Goal: Answer question/provide support: Share knowledge or assist other users

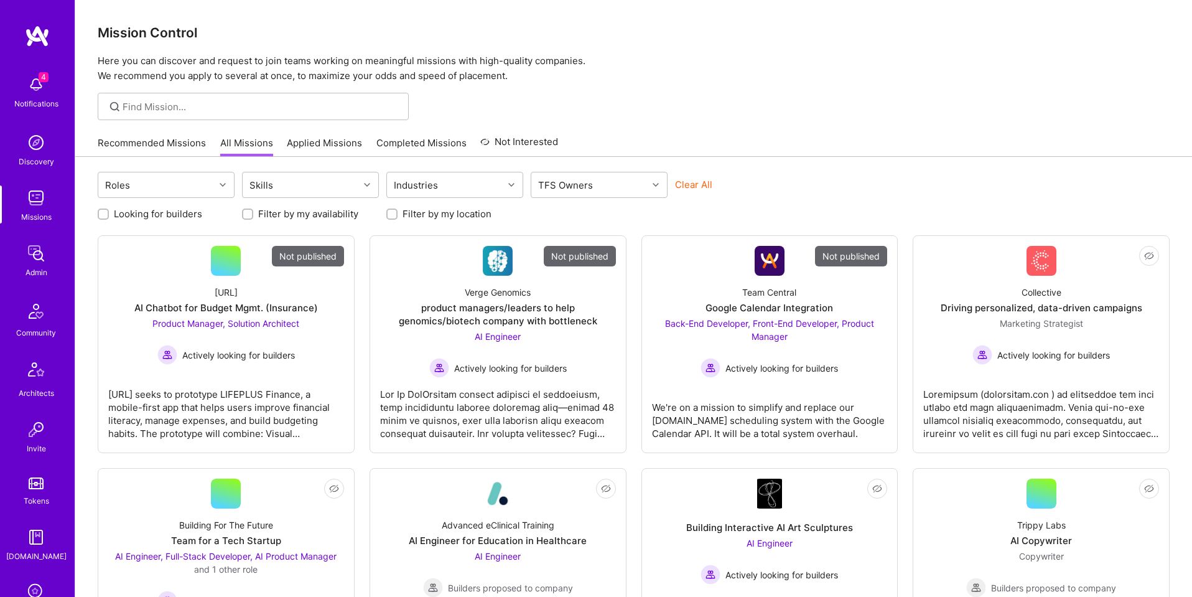
scroll to position [198, 0]
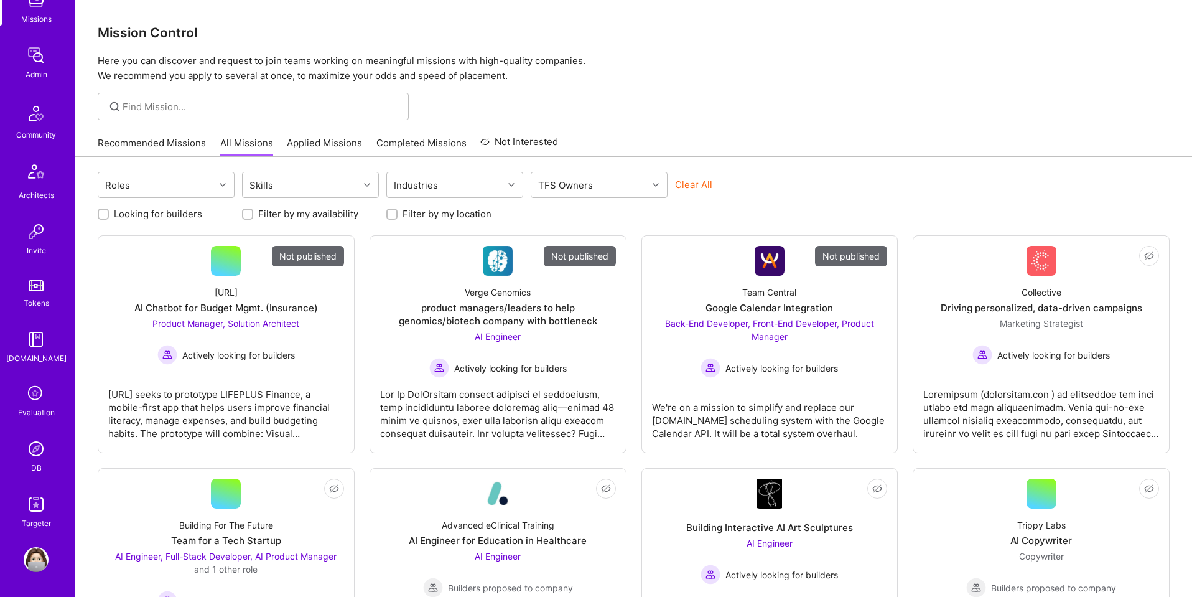
click at [37, 455] on img at bounding box center [36, 448] width 25 height 25
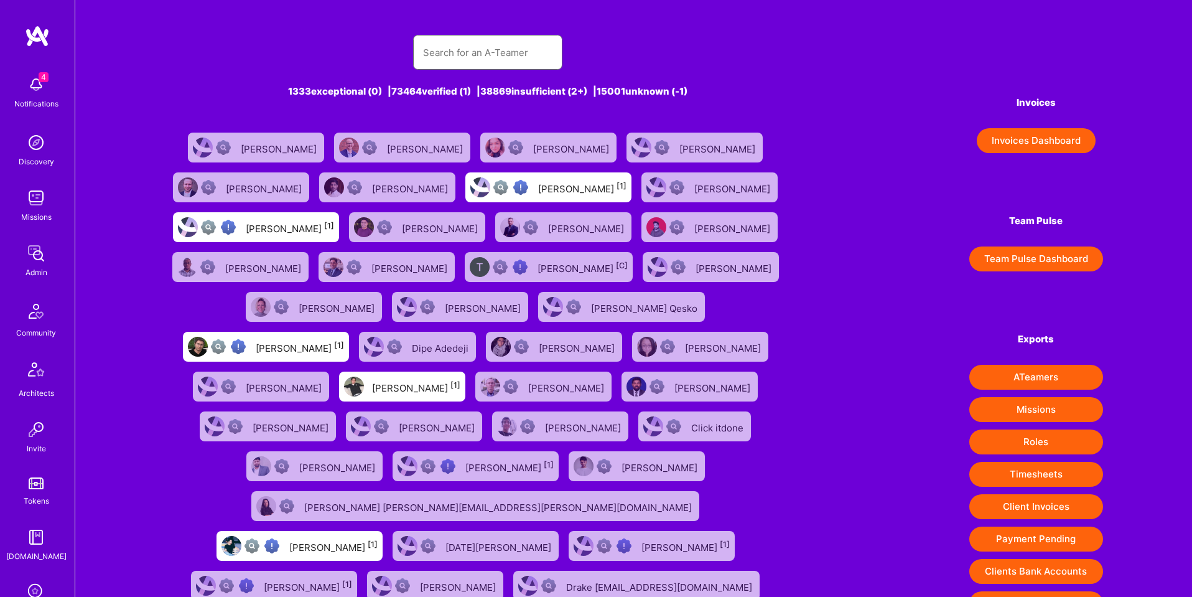
click at [459, 49] on input "text" at bounding box center [487, 53] width 129 height 32
paste input "https://platform.a.team/slavarazbash"
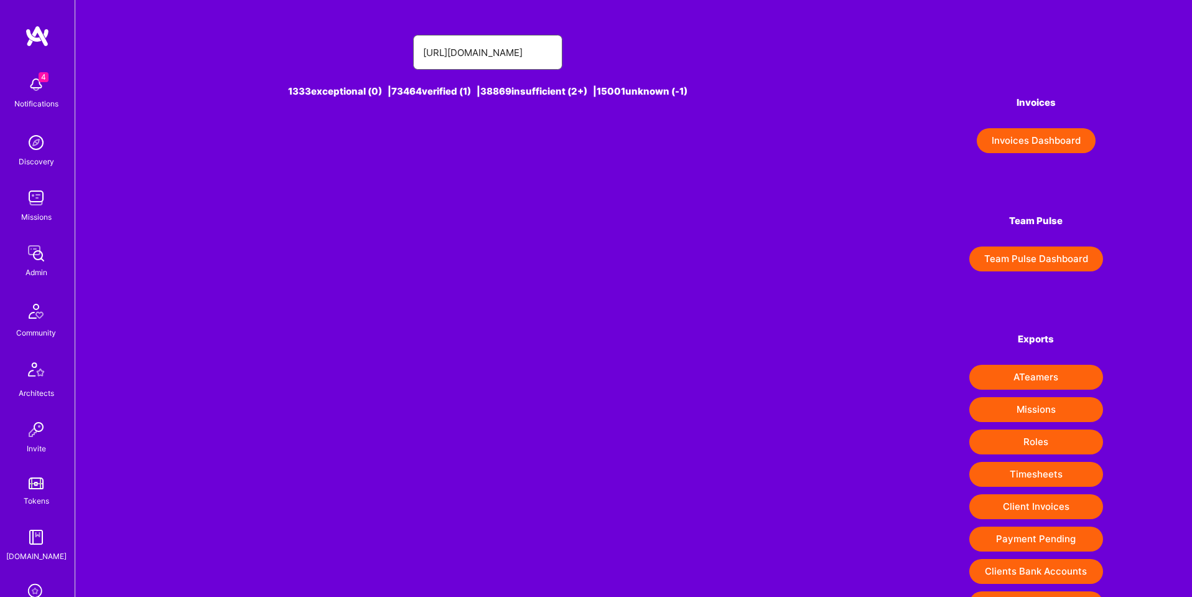
type input "https://platform.a.team/slavarazbash"
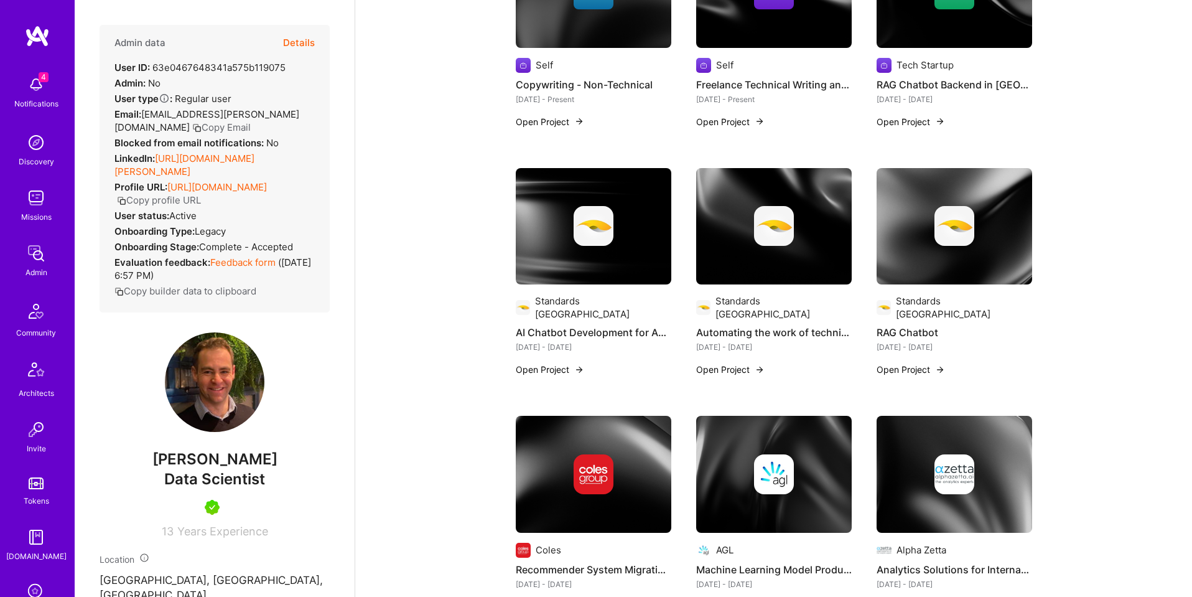
click at [292, 39] on button "Details" at bounding box center [299, 43] width 32 height 36
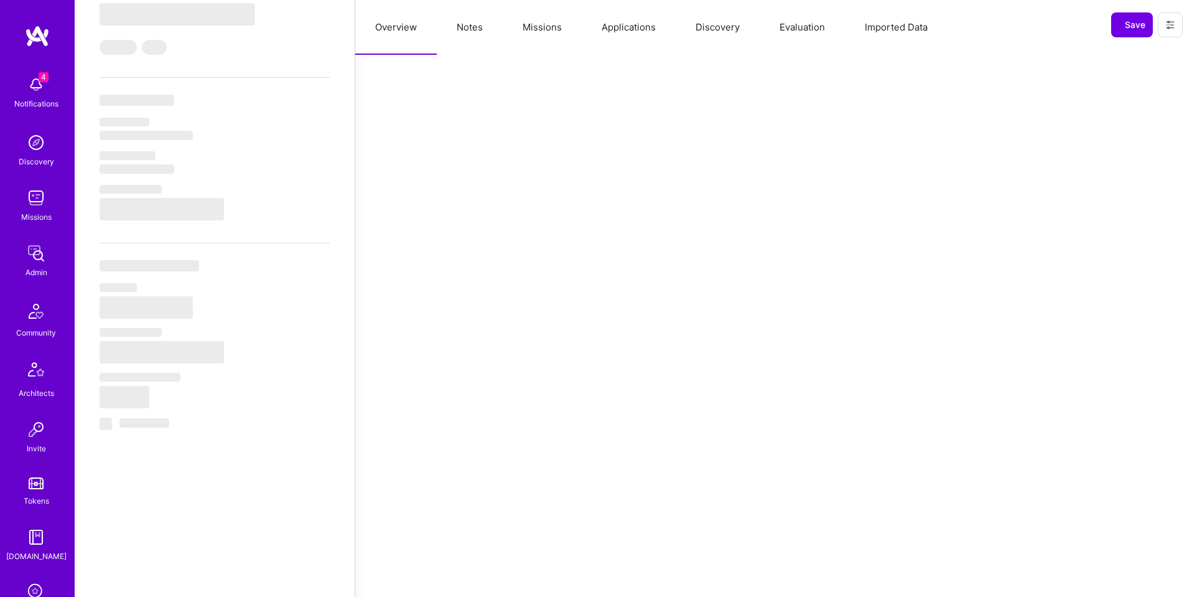
click at [473, 31] on button "Notes" at bounding box center [470, 27] width 66 height 55
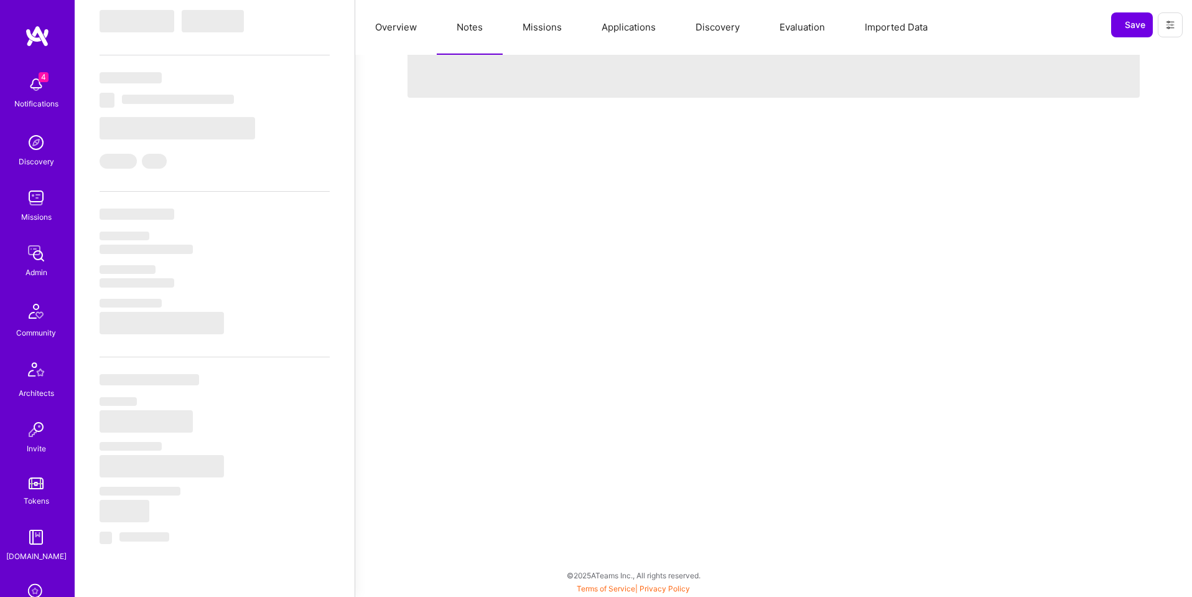
scroll to position [289, 0]
select select "Right Now"
select select "5"
select select "7"
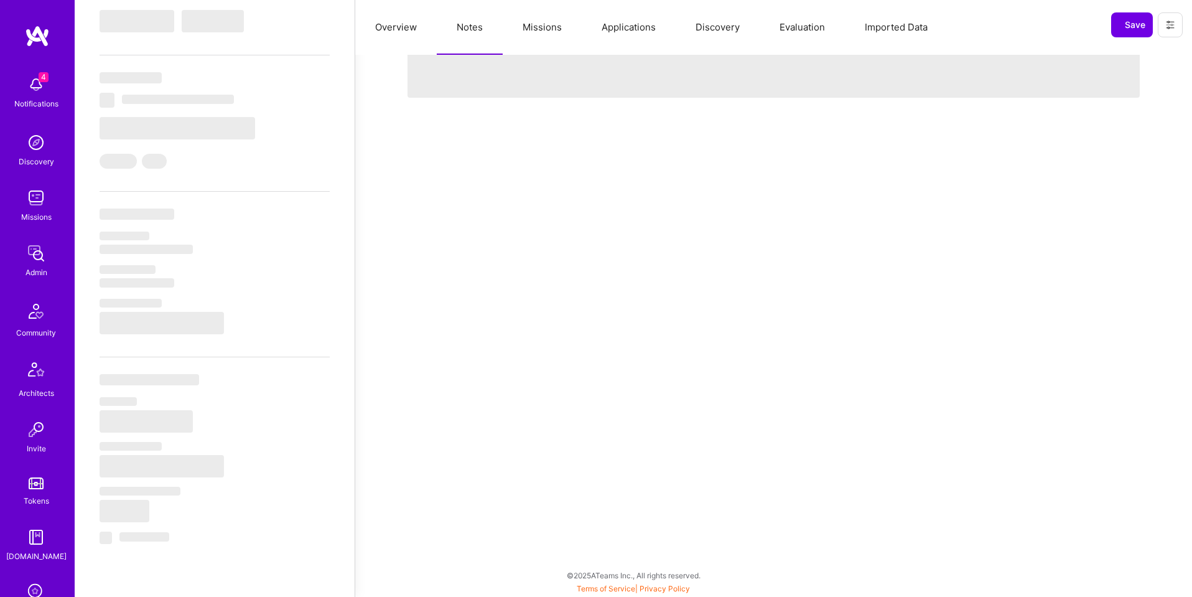
select select "7"
select select "AU"
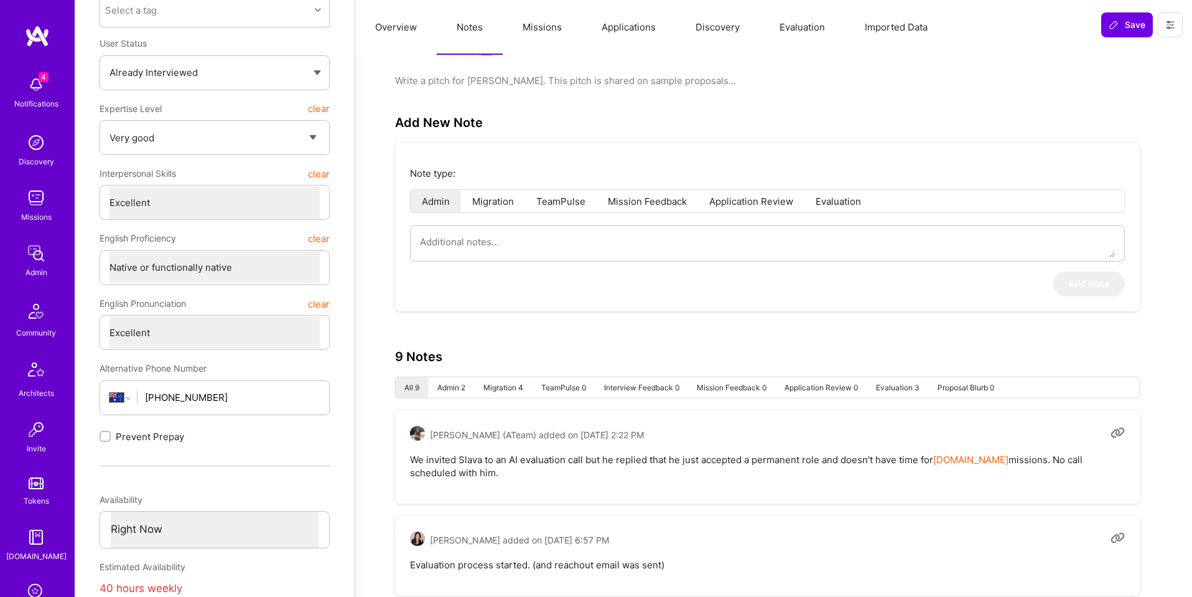
scroll to position [198, 0]
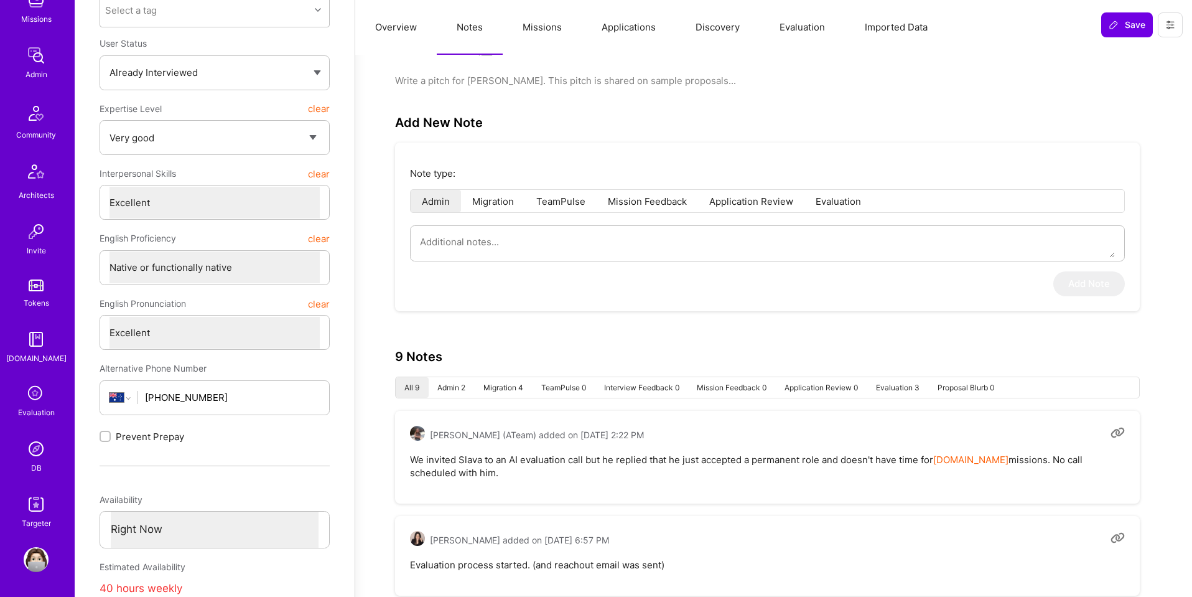
click at [37, 470] on div "DB" at bounding box center [36, 467] width 11 height 13
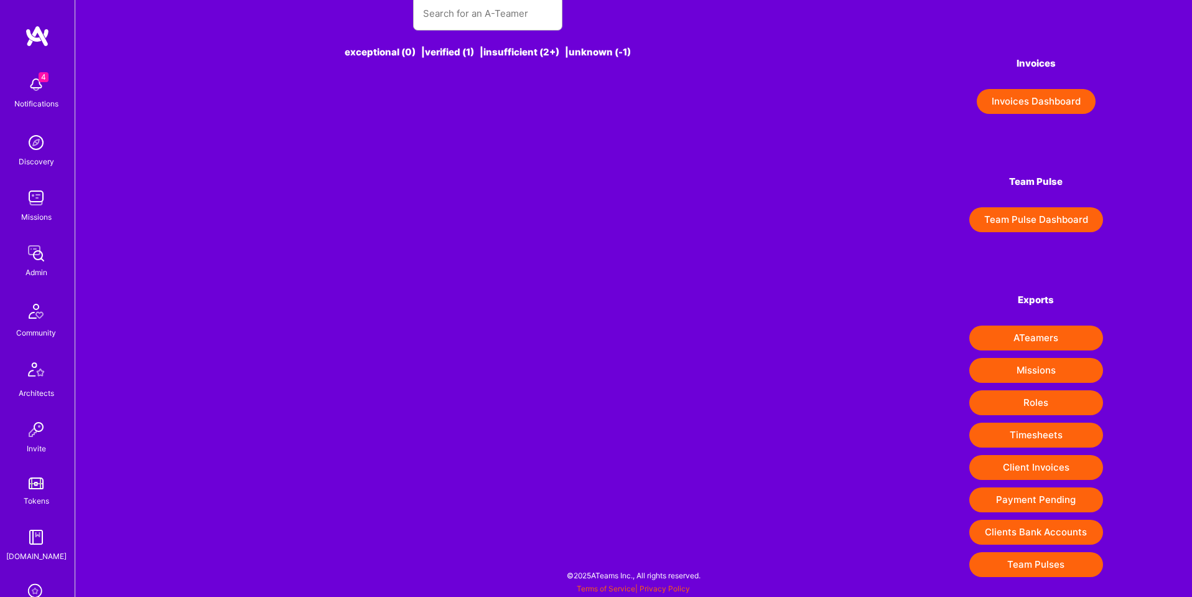
scroll to position [14, 0]
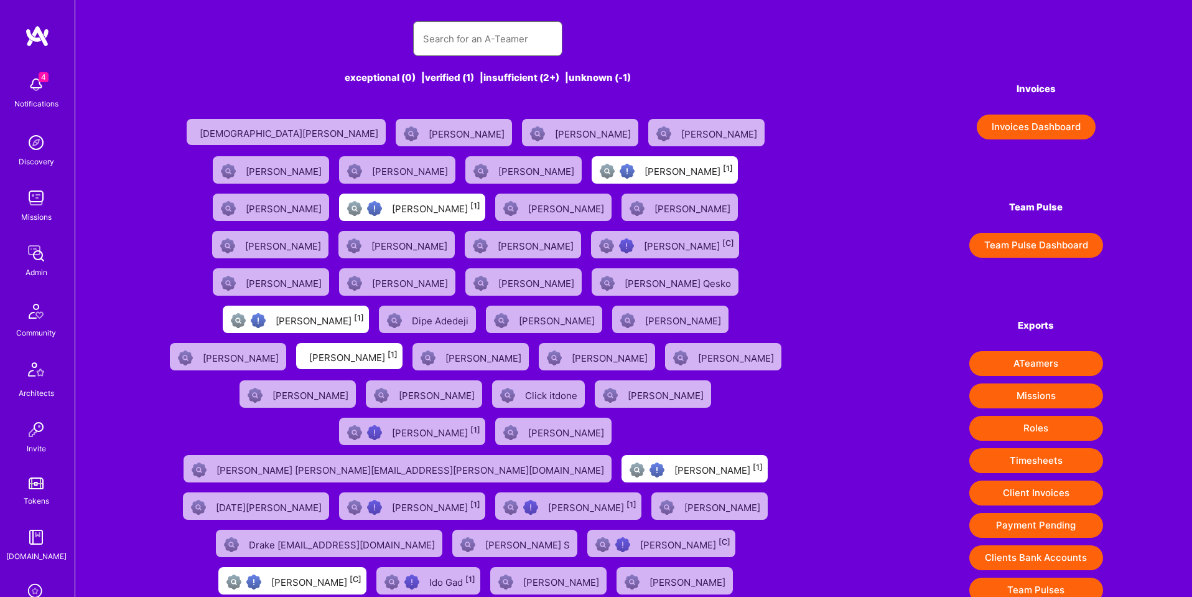
click at [478, 39] on input "text" at bounding box center [487, 39] width 129 height 32
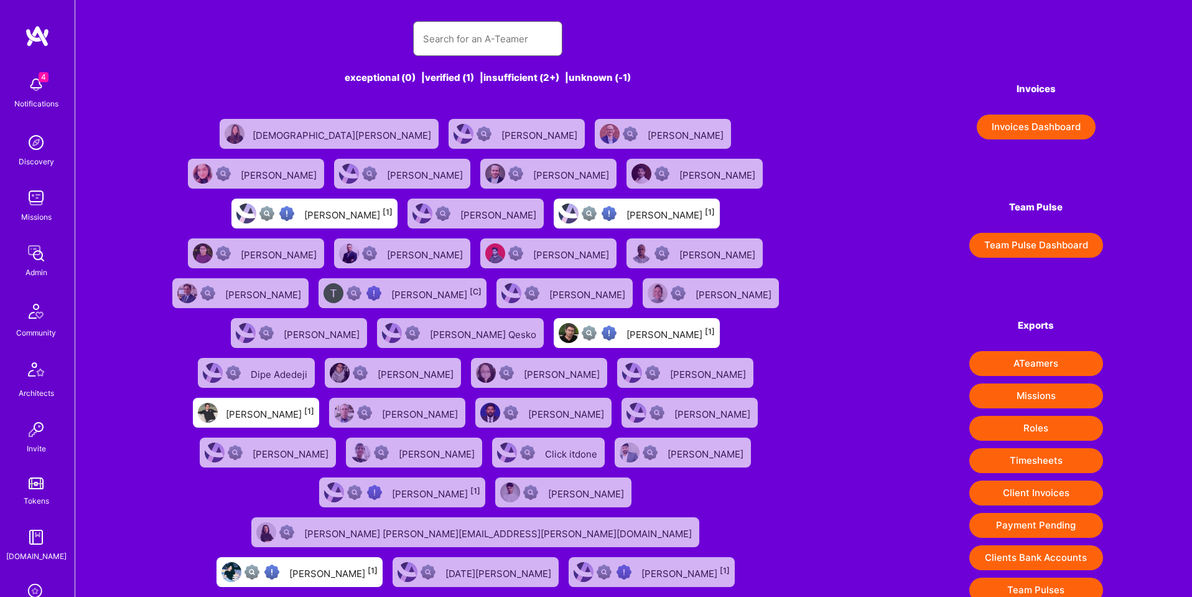
scroll to position [0, 0]
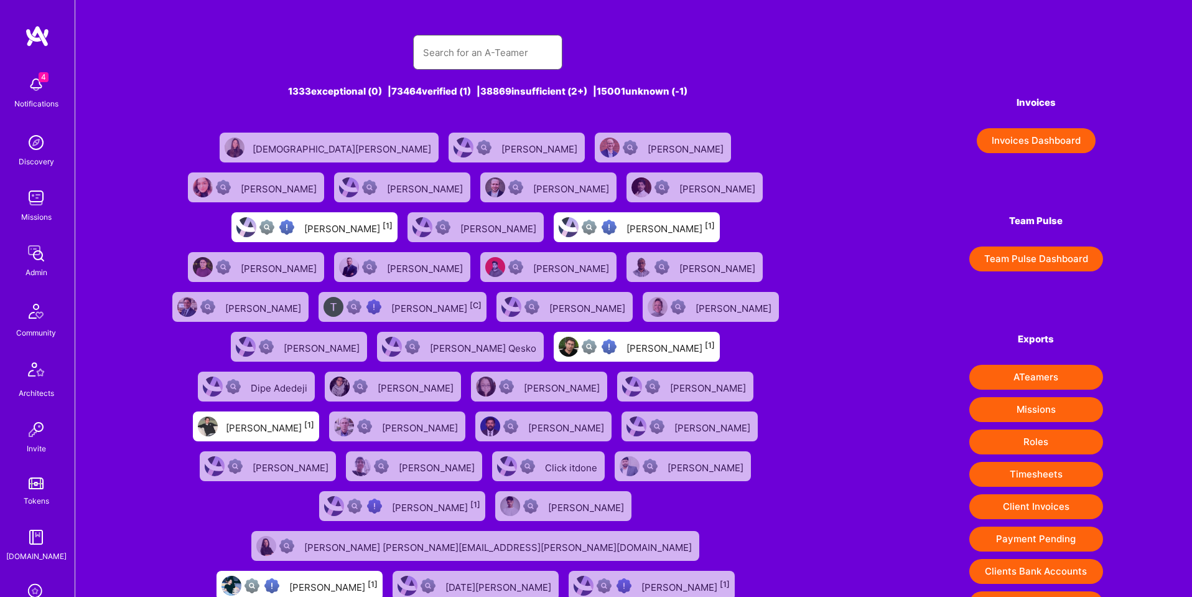
paste input "64e084f0e7114d6c35651104"
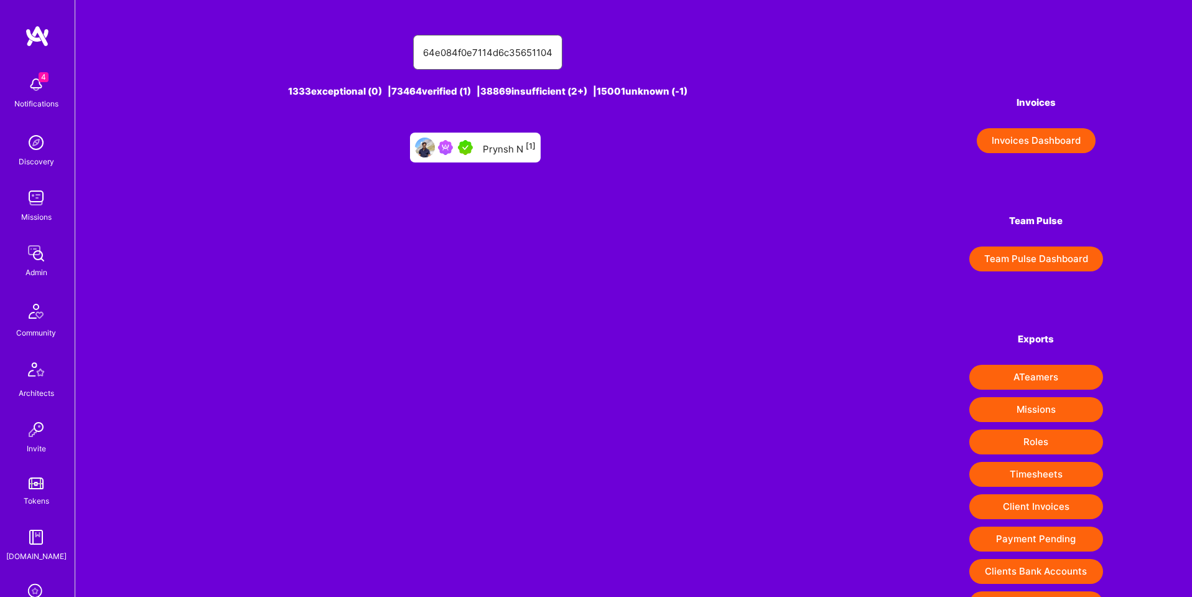
type input "64e084f0e7114d6c35651104"
click at [504, 148] on div "Prynsh N [1]" at bounding box center [509, 147] width 53 height 16
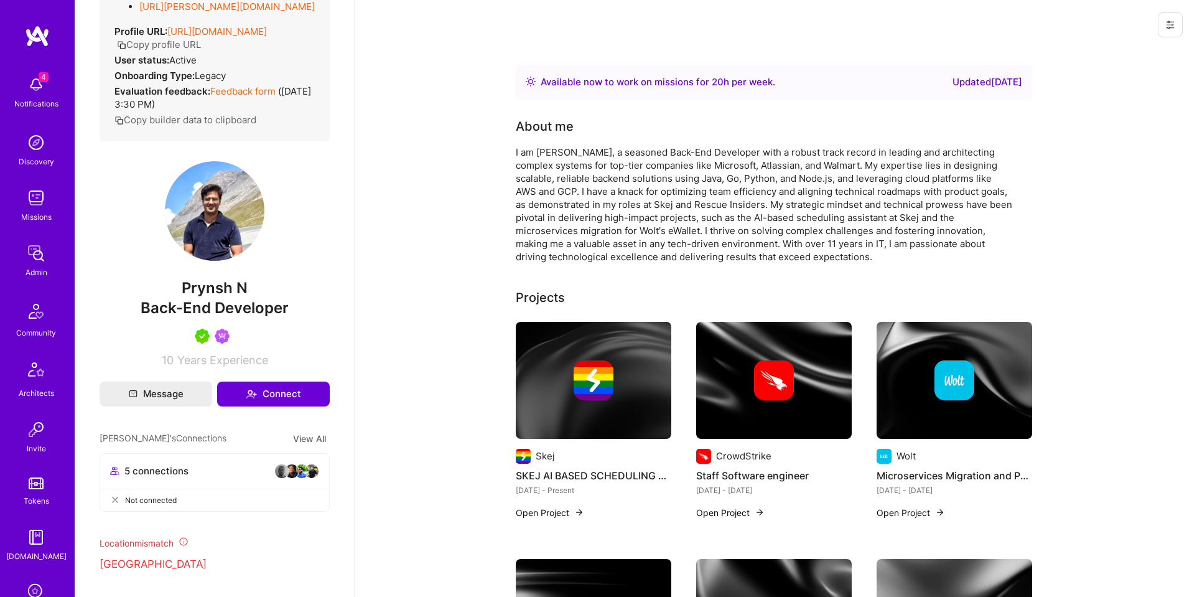
scroll to position [268, 0]
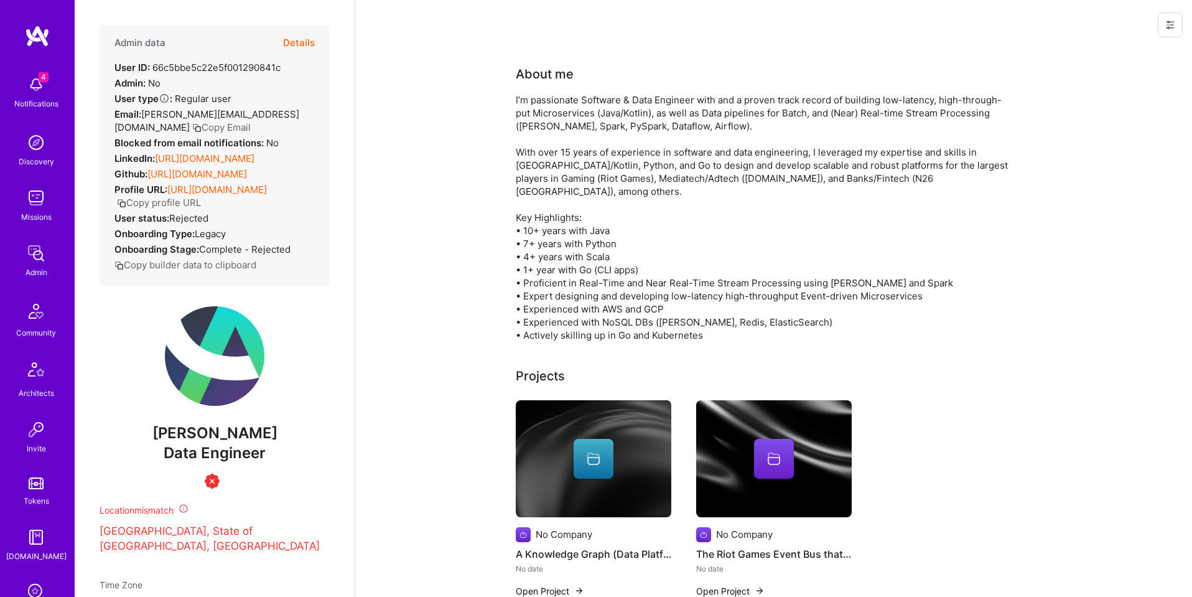
click at [302, 38] on button "Details" at bounding box center [299, 43] width 32 height 36
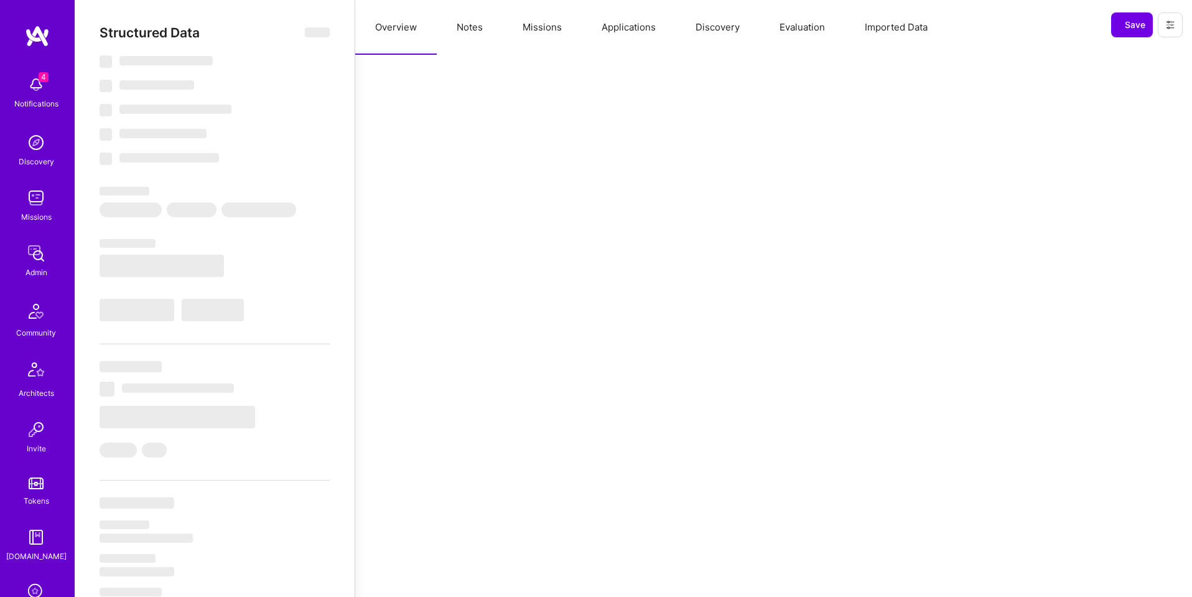
select select "Insufficient"
select select "US"
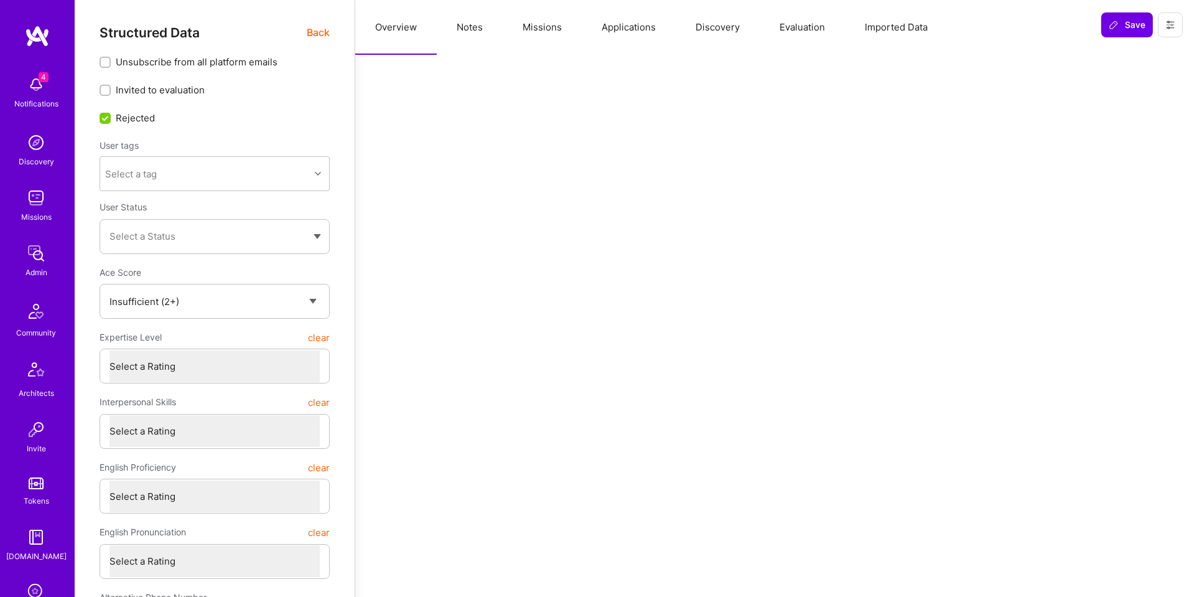
click at [463, 22] on button "Notes" at bounding box center [470, 27] width 66 height 55
type textarea "x"
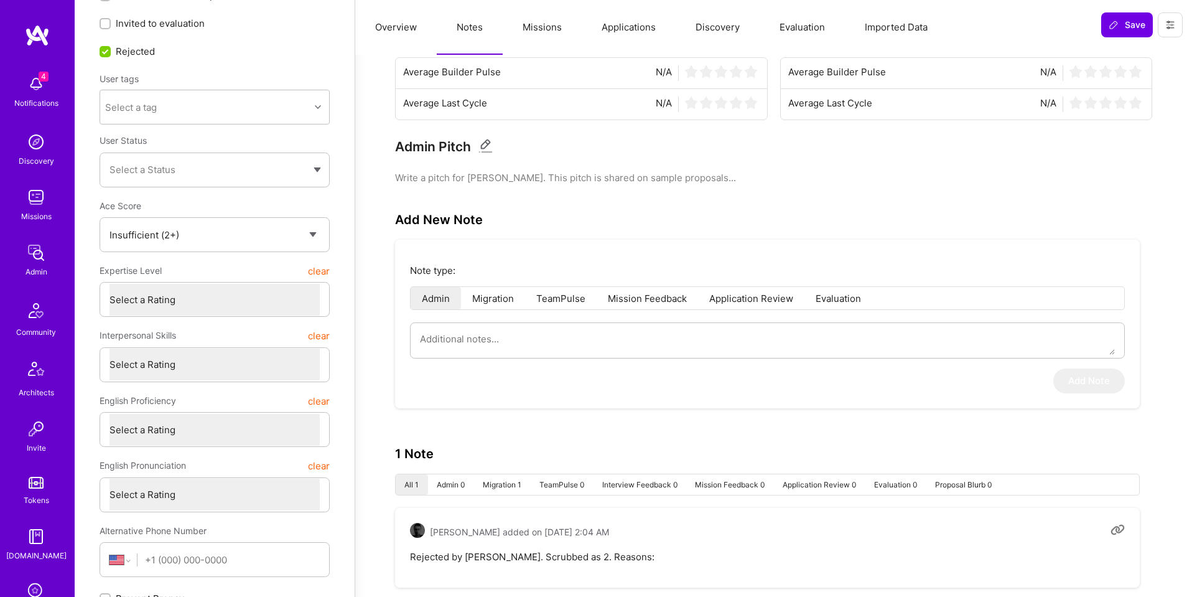
scroll to position [198, 0]
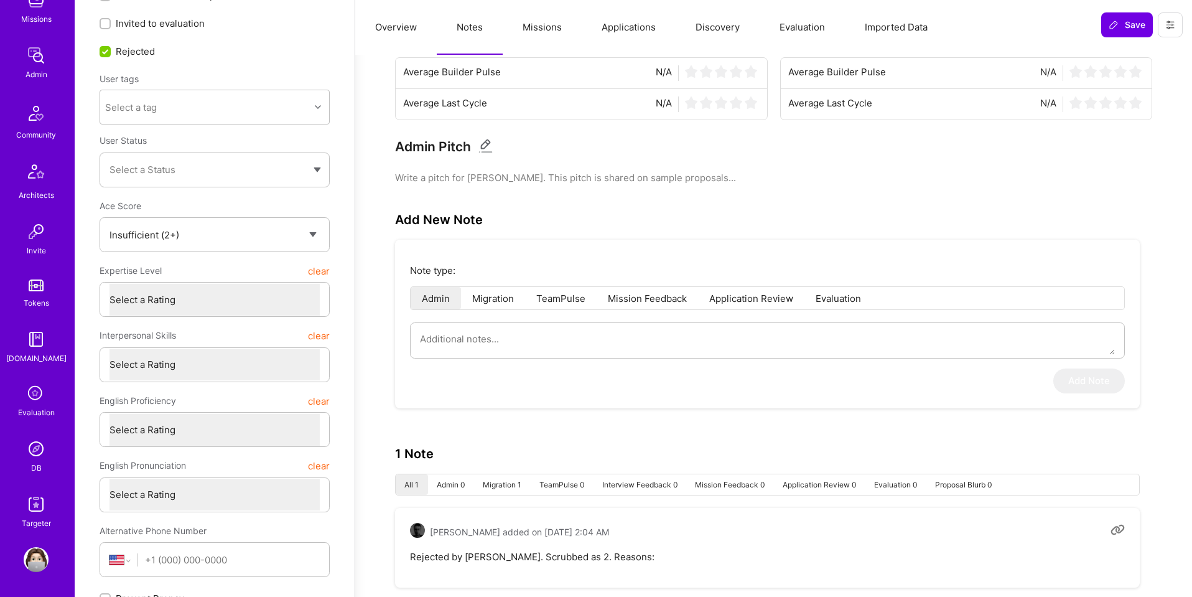
click at [39, 454] on img at bounding box center [36, 448] width 25 height 25
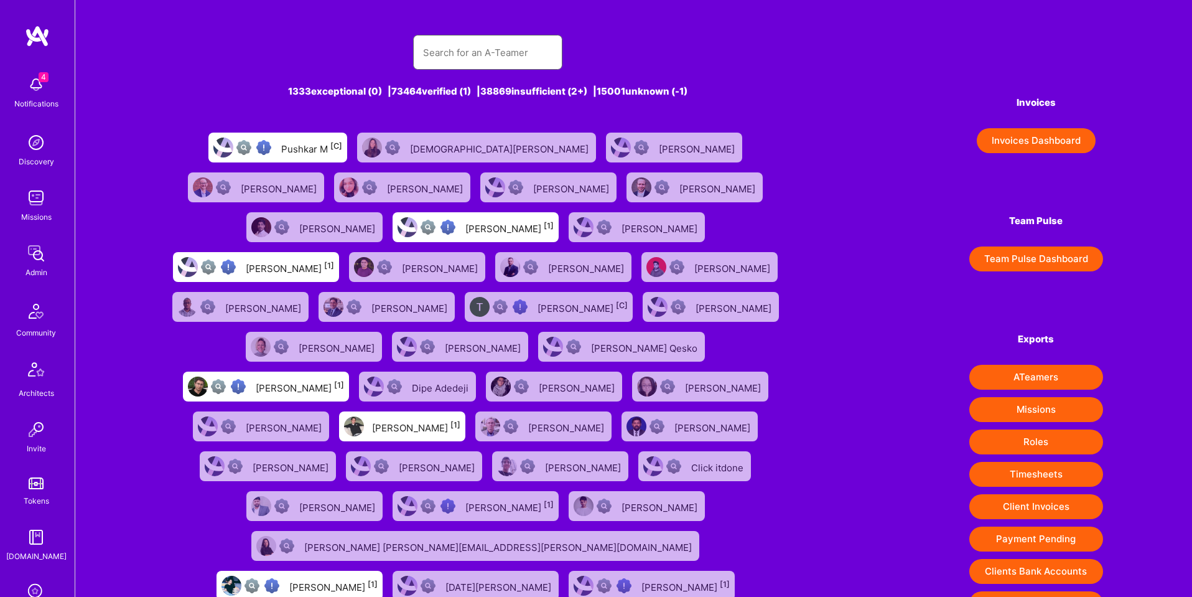
click at [466, 47] on input "text" at bounding box center [487, 53] width 129 height 32
paste input "jakazzy@gmail.com"
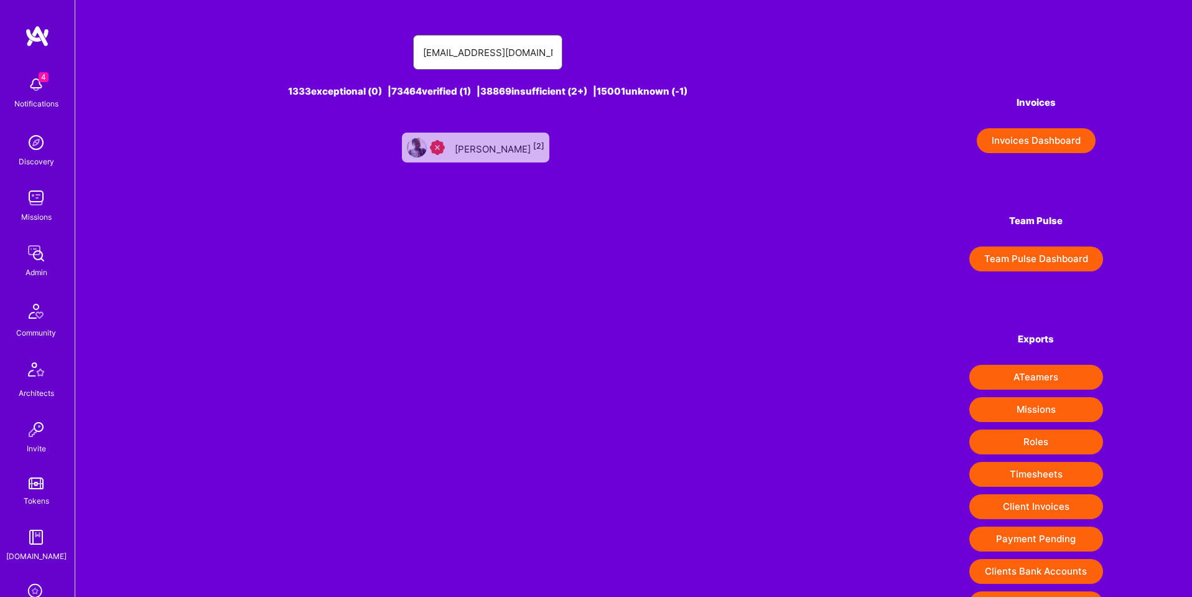
type input "jakazzy@gmail.com"
click at [467, 146] on div "Jida Asare [2]" at bounding box center [475, 148] width 147 height 30
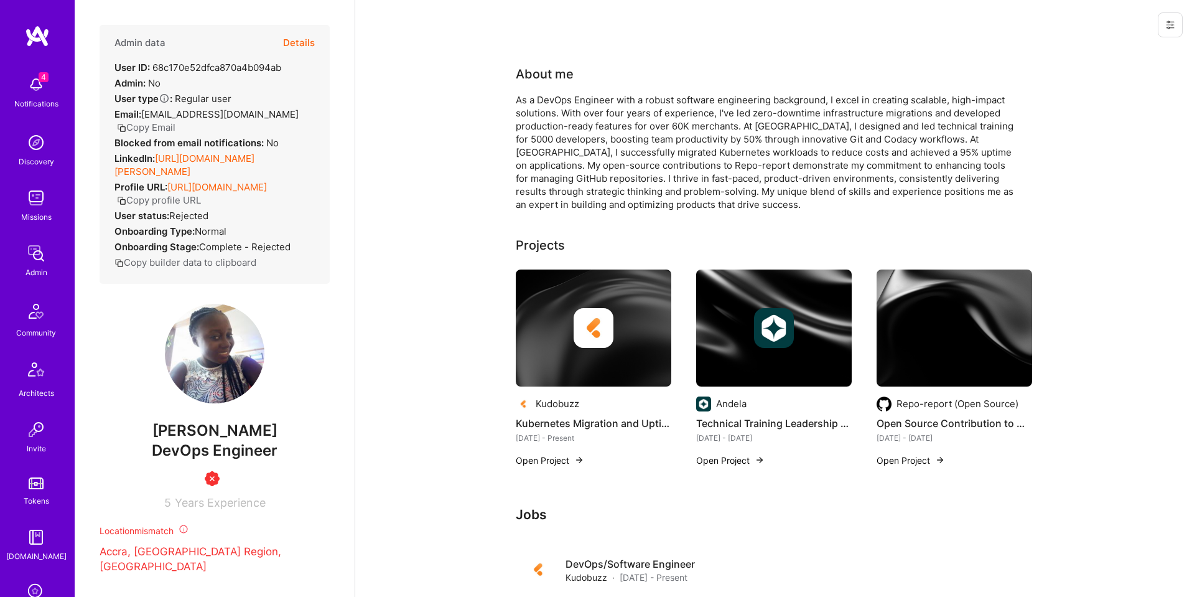
click at [309, 42] on button "Details" at bounding box center [299, 43] width 32 height 36
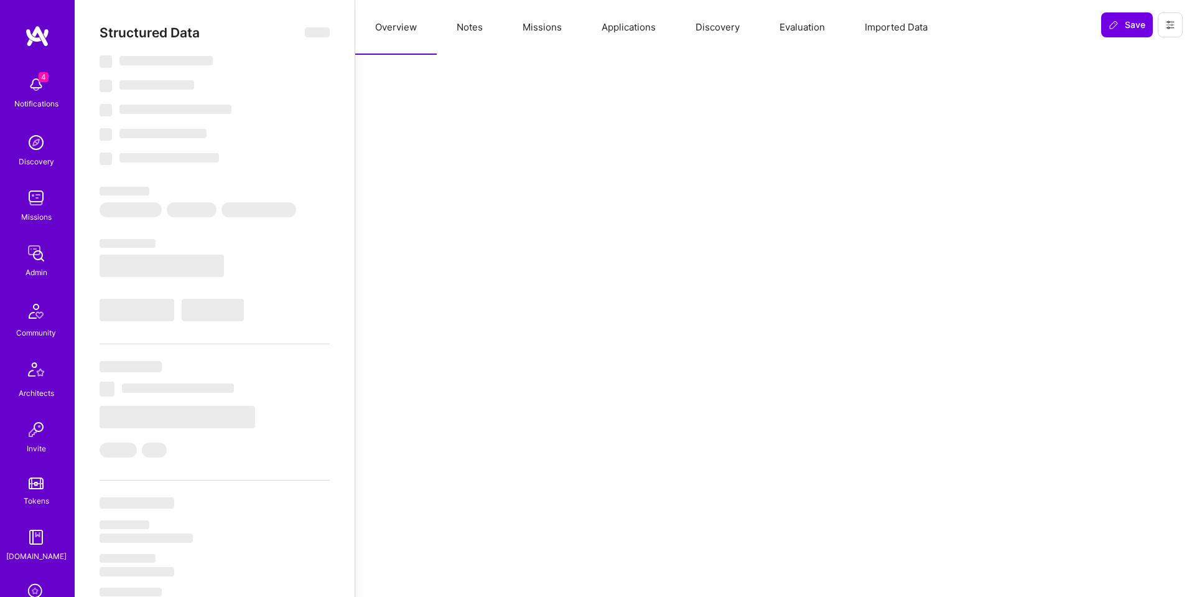
type textarea "x"
select select "Insufficient"
select select "US"
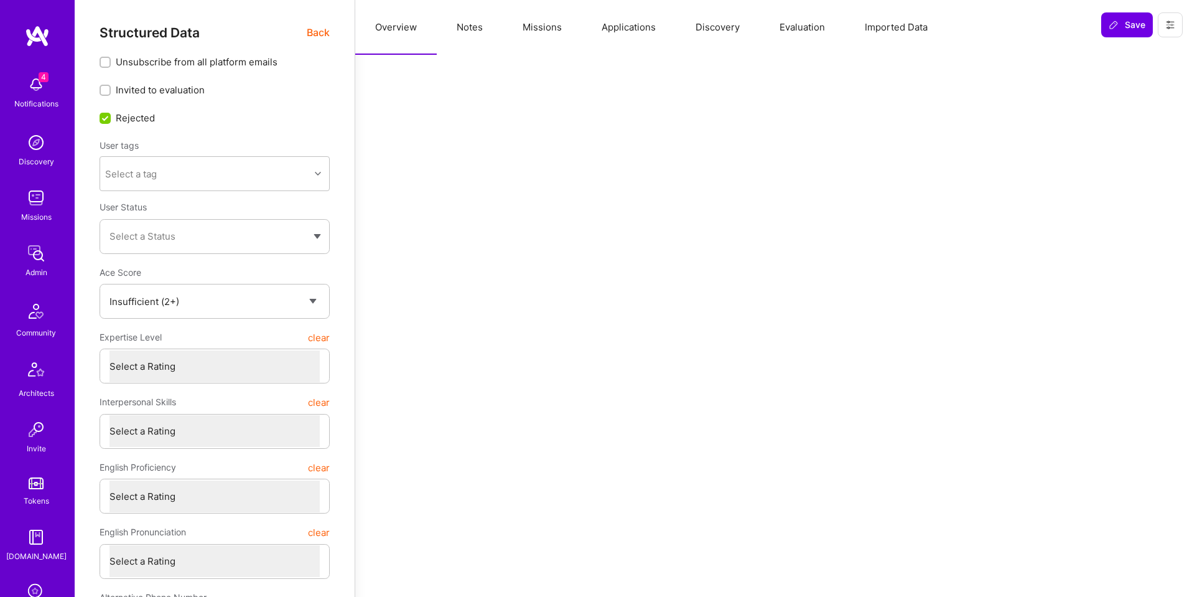
click at [472, 32] on button "Notes" at bounding box center [470, 27] width 66 height 55
type textarea "x"
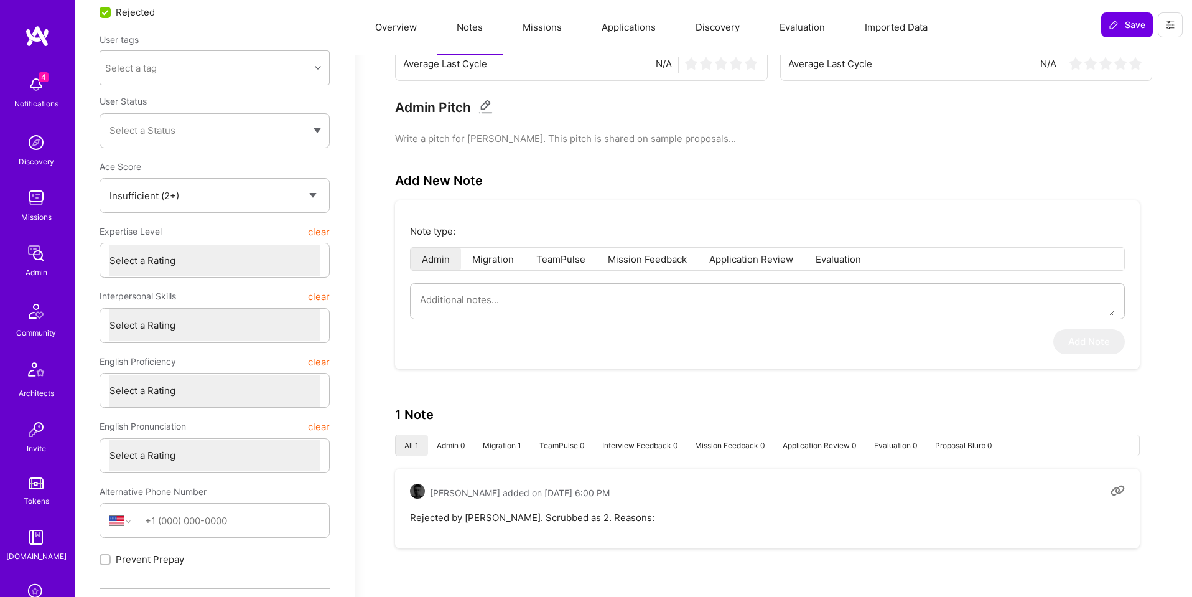
scroll to position [1, 0]
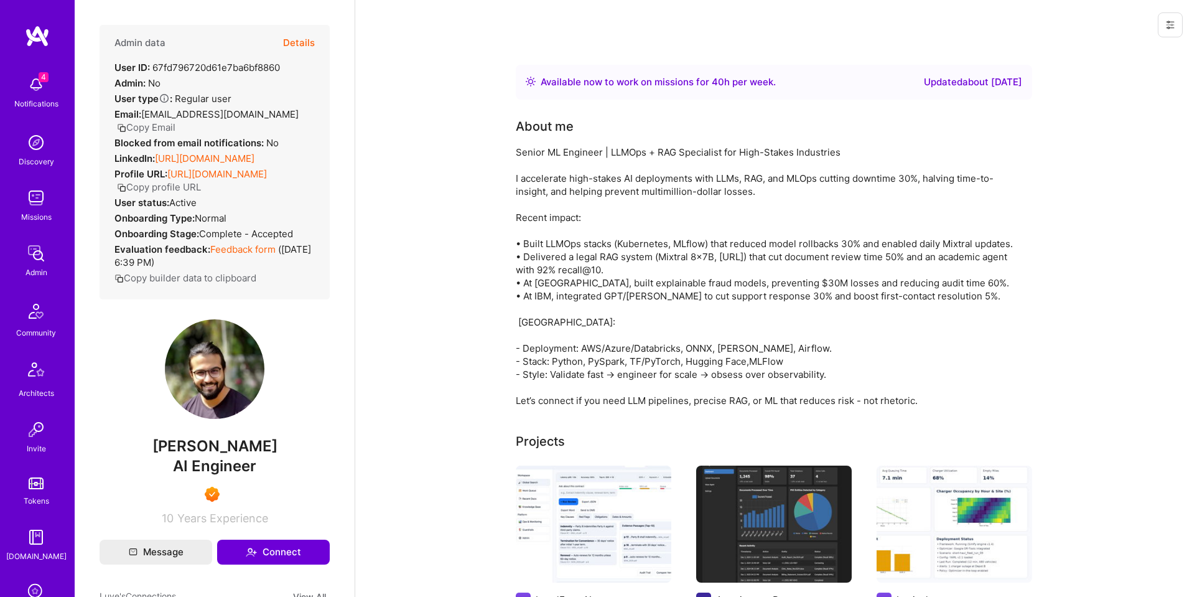
click at [305, 39] on button "Details" at bounding box center [299, 43] width 32 height 36
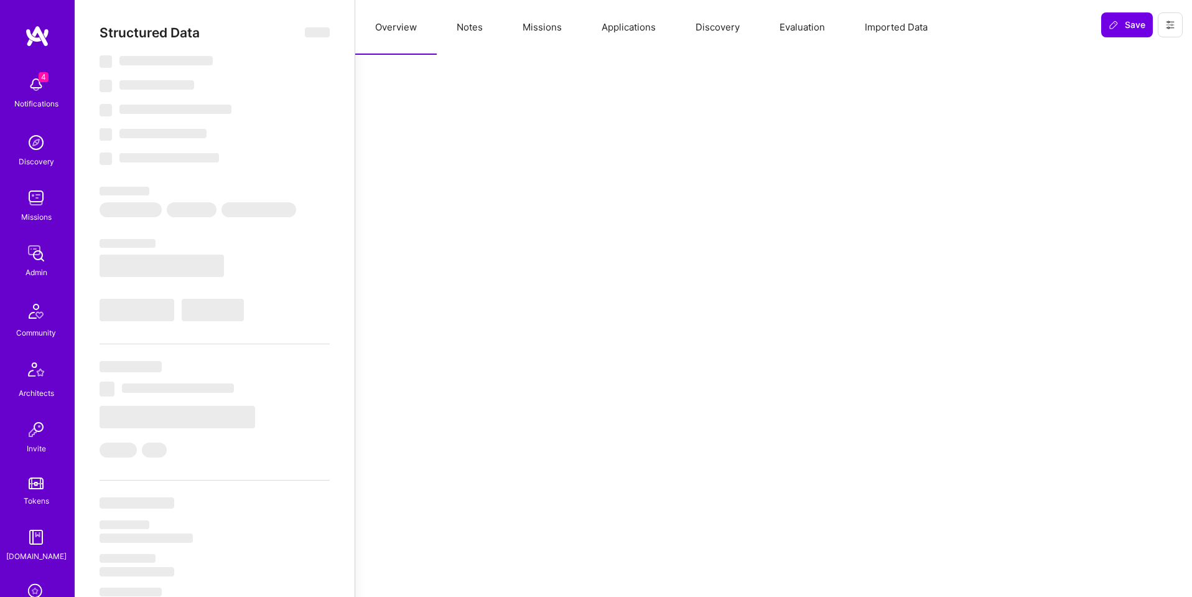
click at [620, 28] on button "Applications" at bounding box center [629, 27] width 94 height 55
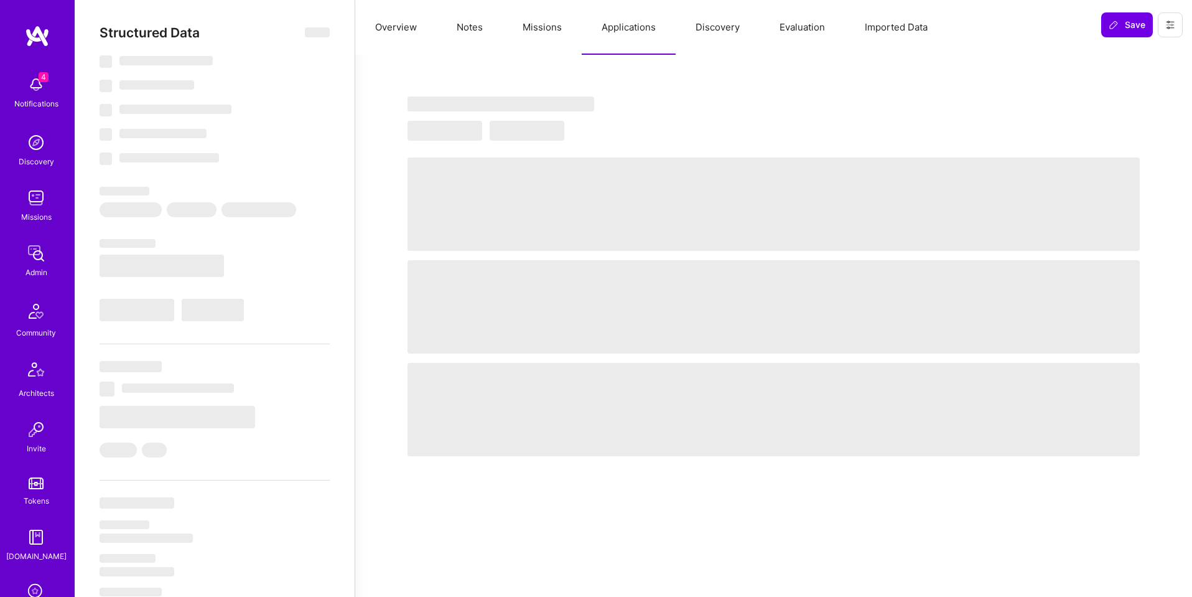
select select "Right Now"
select select "7"
select select "6"
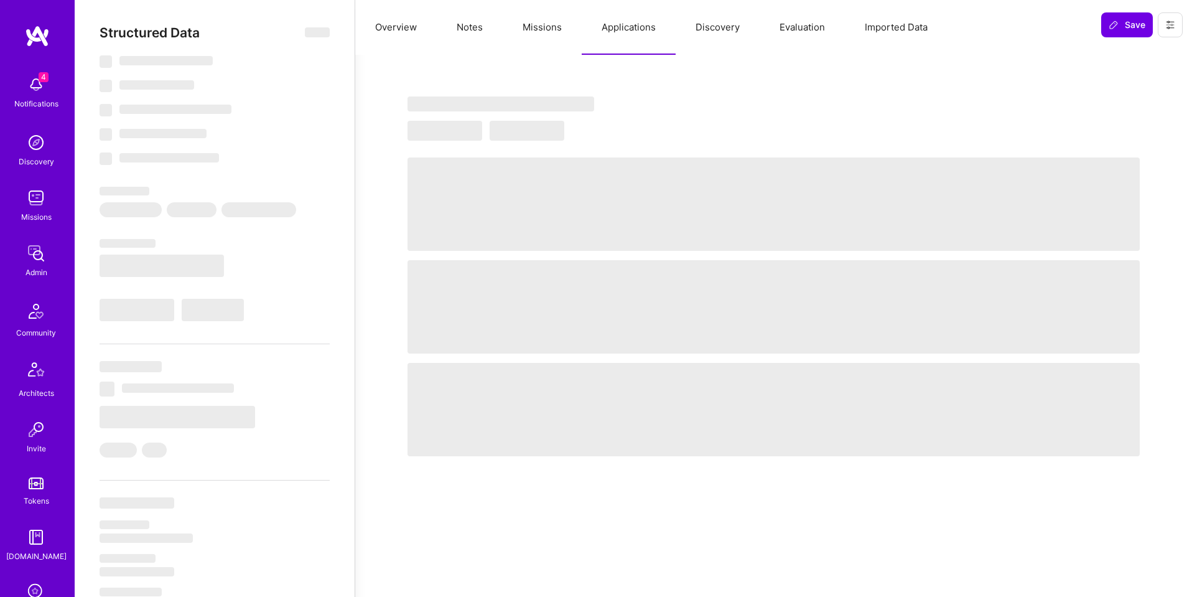
select select "IN"
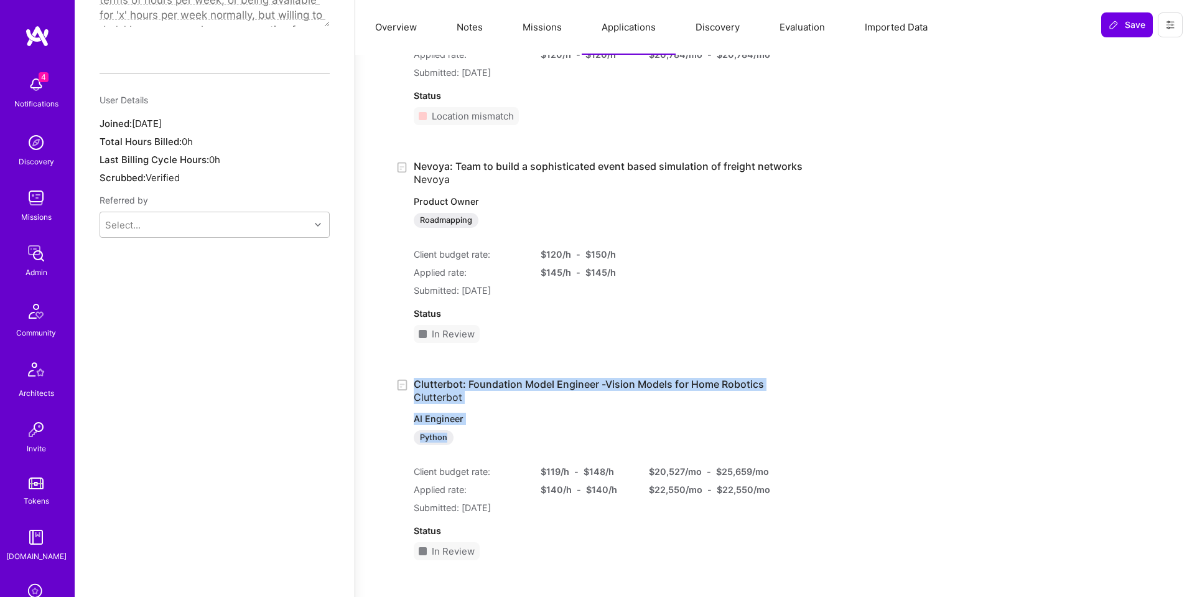
scroll to position [198, 0]
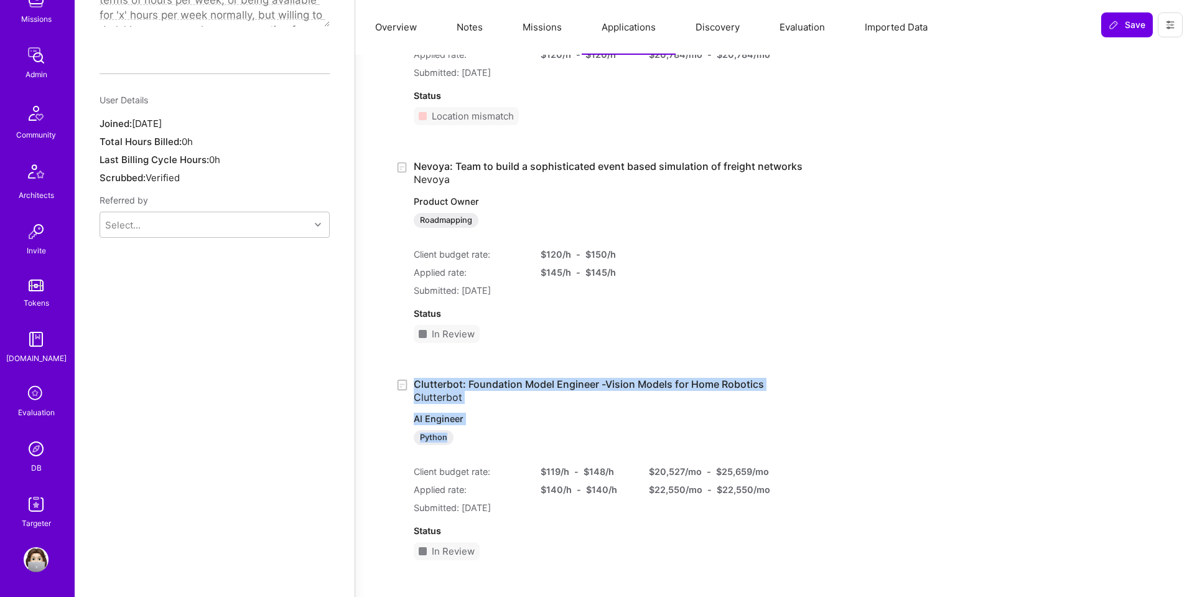
click at [34, 442] on img at bounding box center [36, 448] width 25 height 25
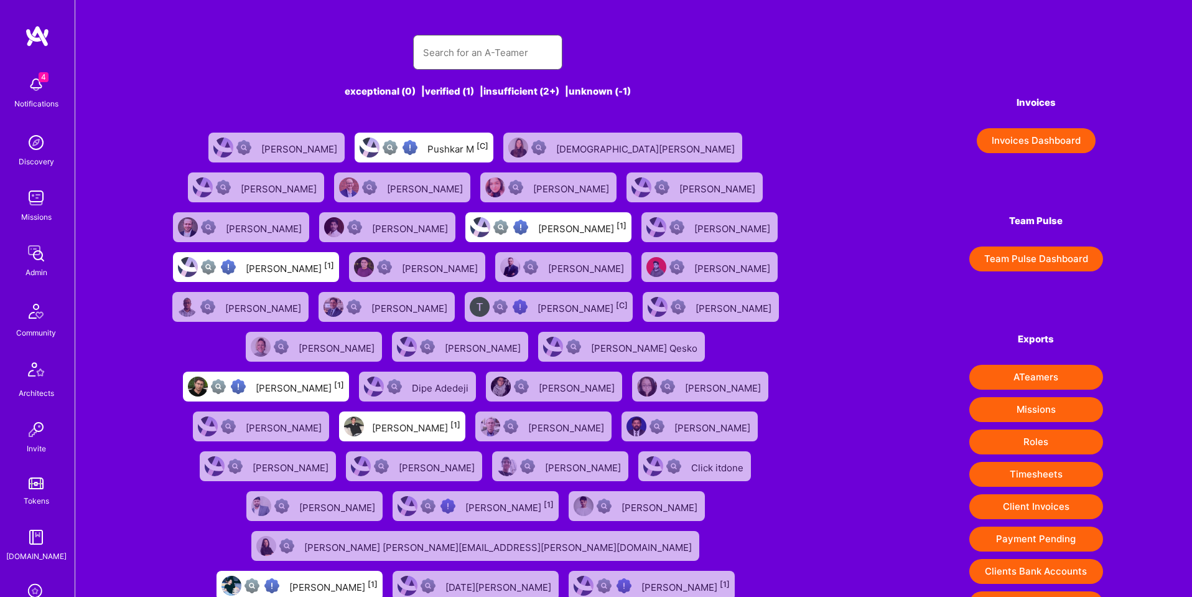
click at [488, 58] on input "text" at bounding box center [487, 53] width 129 height 32
paste input "https://platform.a.team/vatsalshah4"
type input "https://platform.a.team/vatsalshah4"
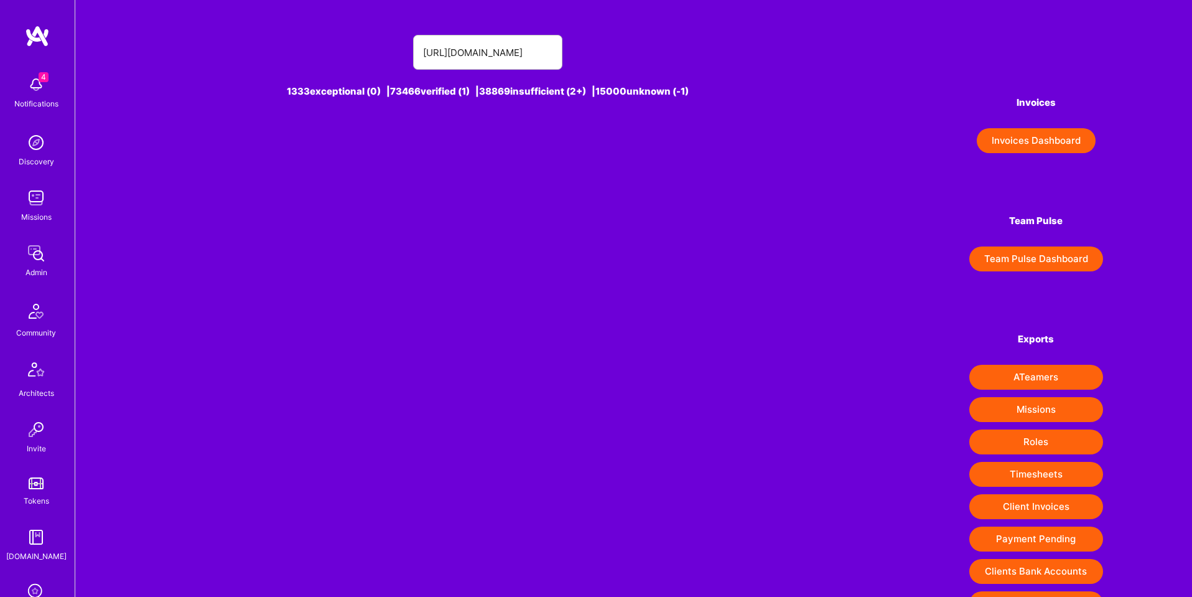
scroll to position [0, 0]
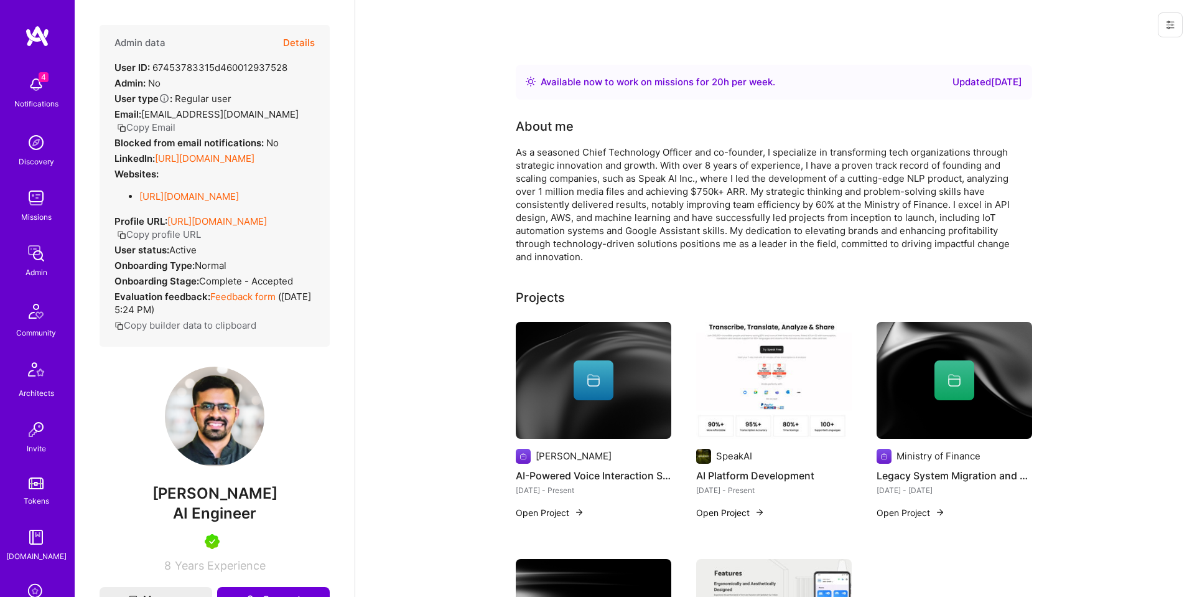
click at [304, 42] on button "Details" at bounding box center [299, 43] width 32 height 36
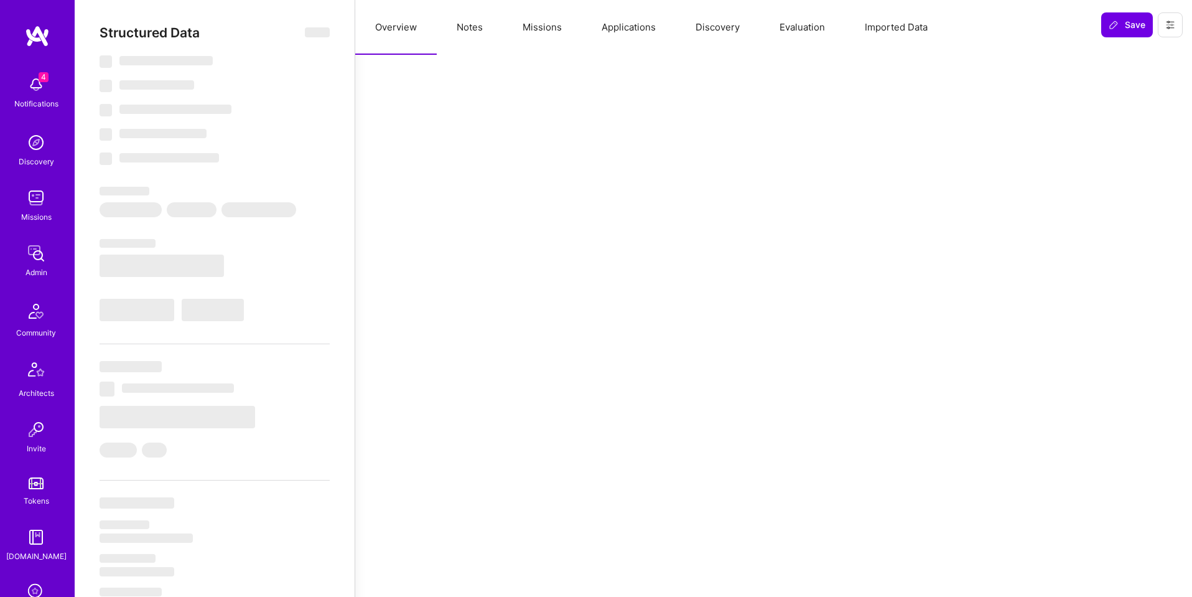
select select "Right Now"
select select "5"
select select "7"
select select "6"
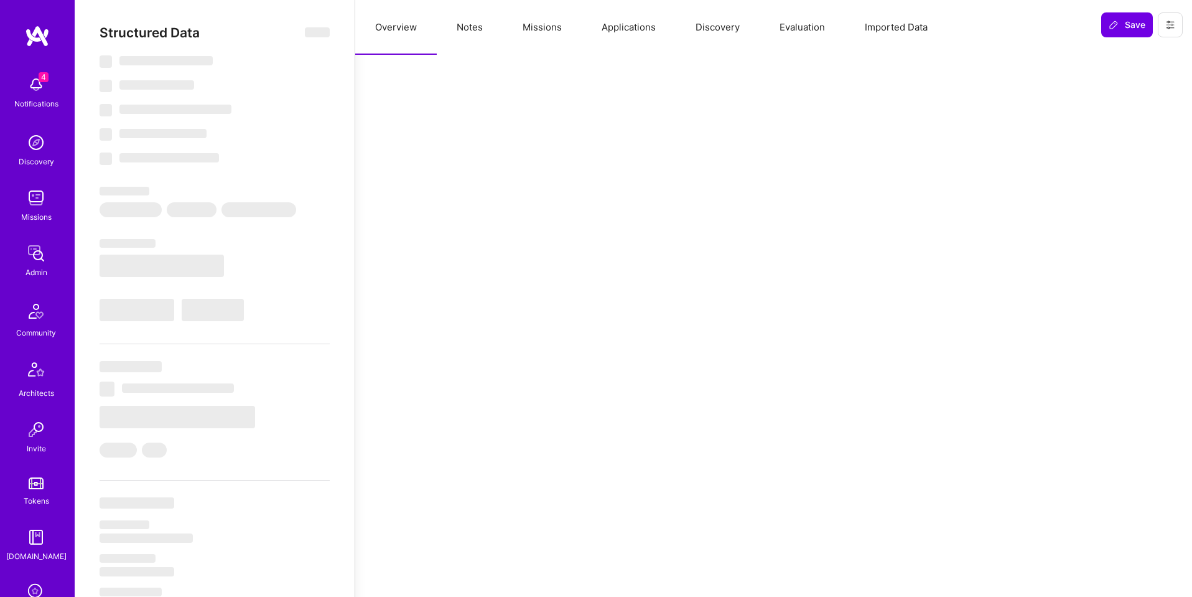
select select "CA"
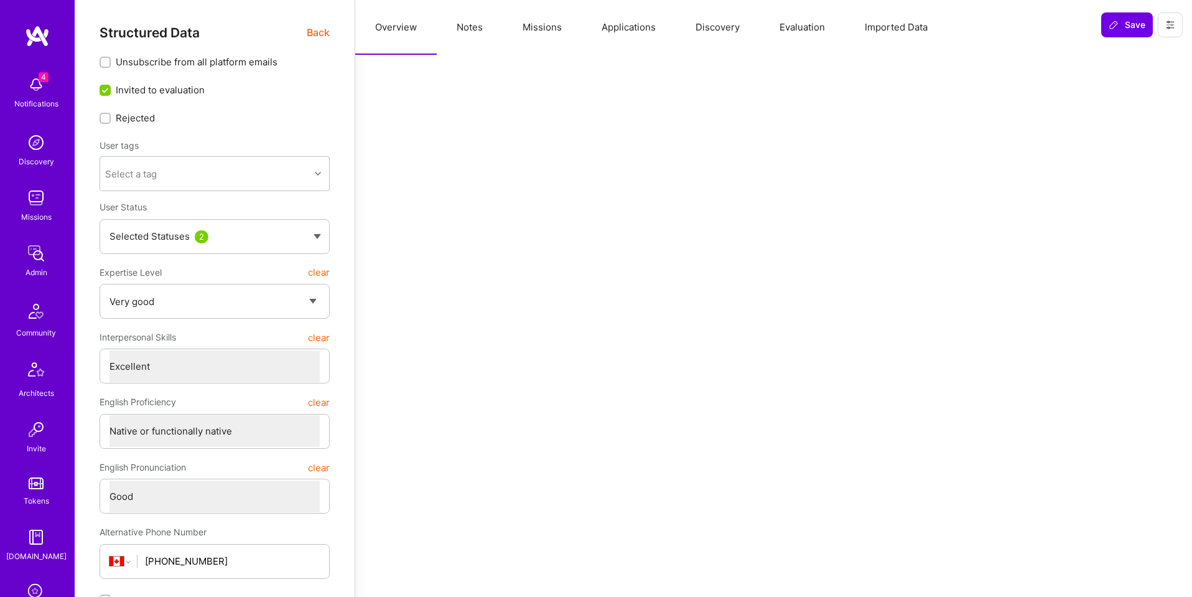
drag, startPoint x: 874, startPoint y: 19, endPoint x: 826, endPoint y: 22, distance: 48.0
click at [861, 21] on button "Imported Data" at bounding box center [896, 27] width 103 height 55
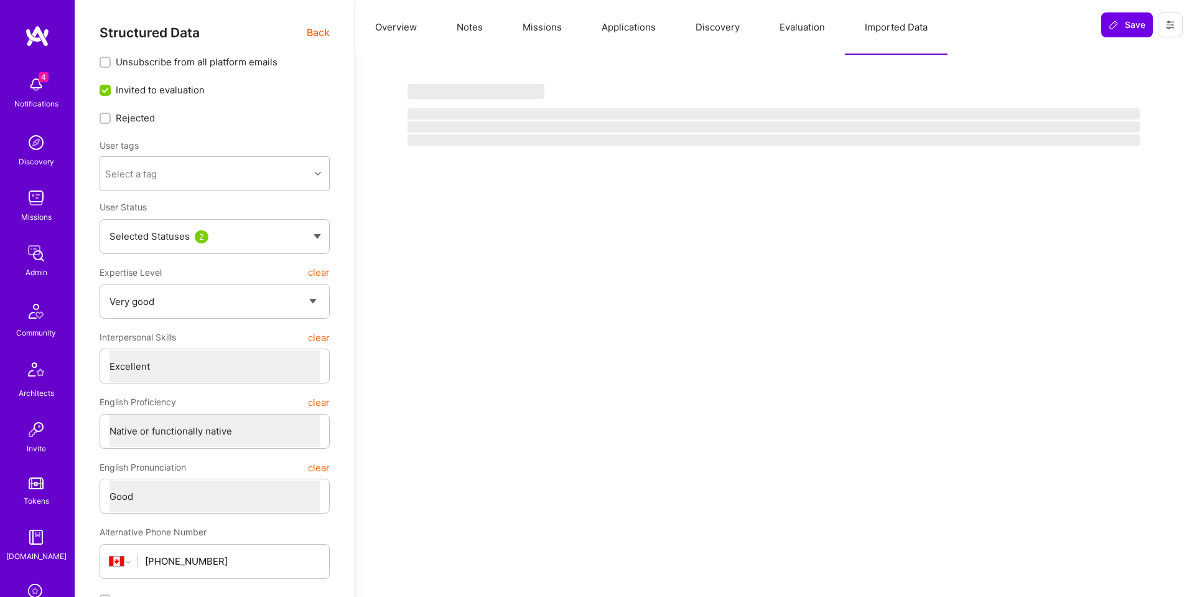
click at [808, 27] on button "Evaluation" at bounding box center [802, 27] width 85 height 55
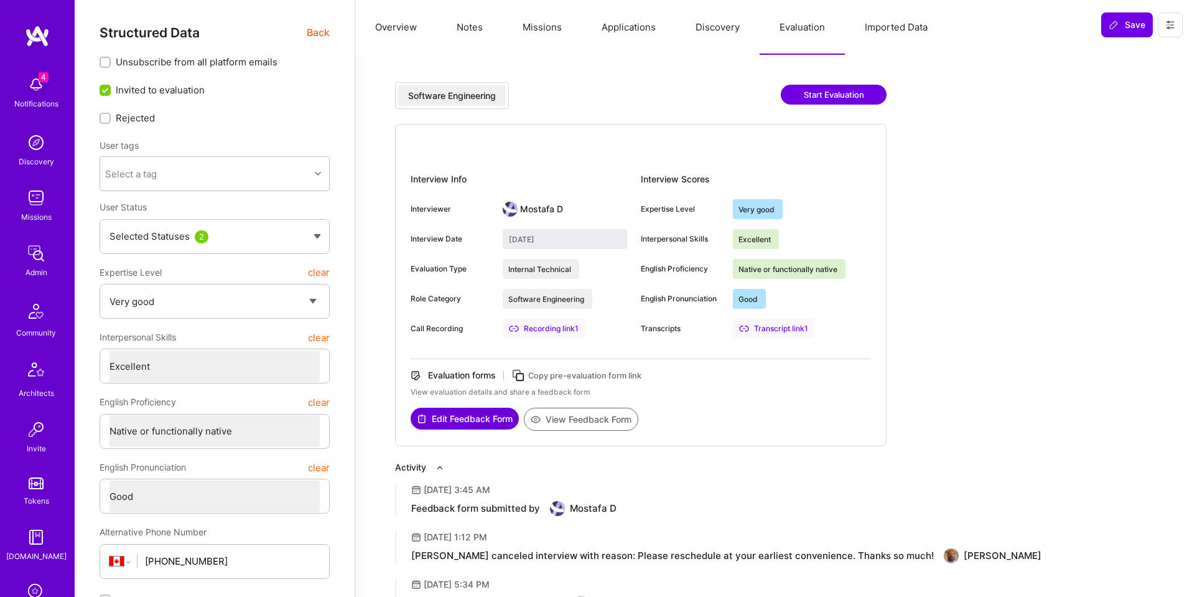
click at [607, 23] on button "Applications" at bounding box center [629, 27] width 94 height 55
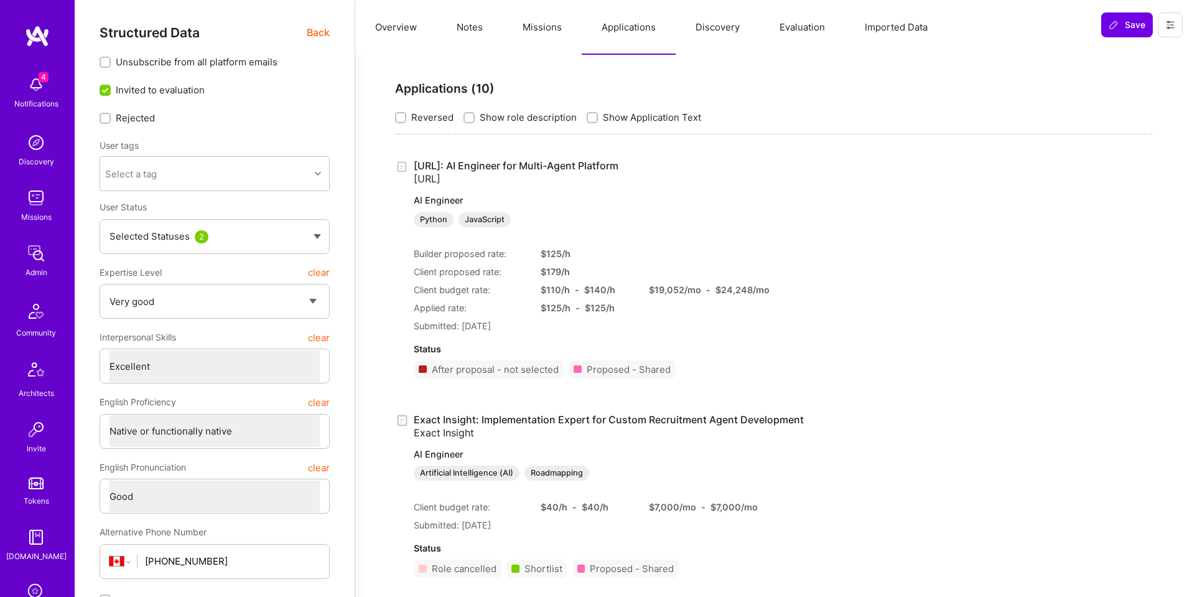
scroll to position [198, 0]
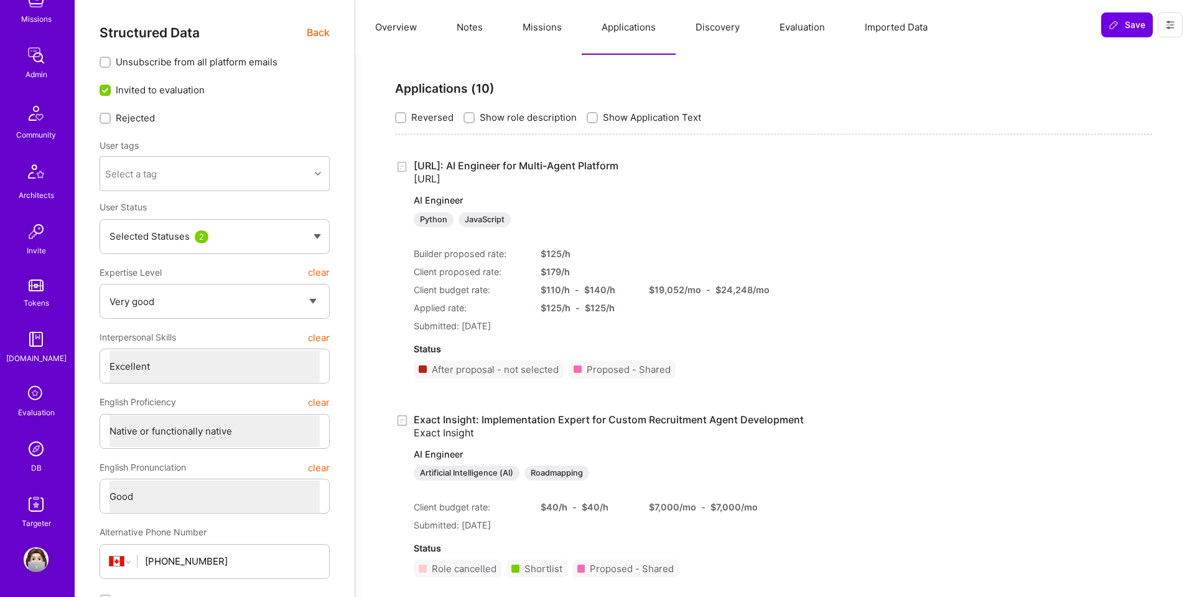
click at [39, 451] on img at bounding box center [36, 448] width 25 height 25
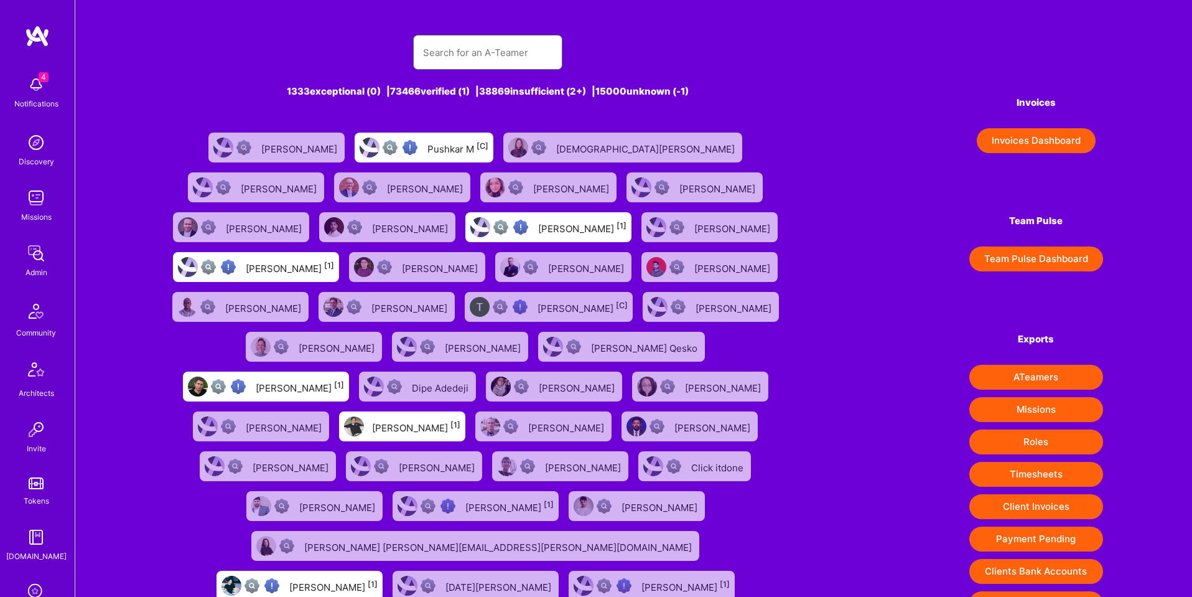
click at [526, 49] on input "text" at bounding box center [487, 53] width 129 height 32
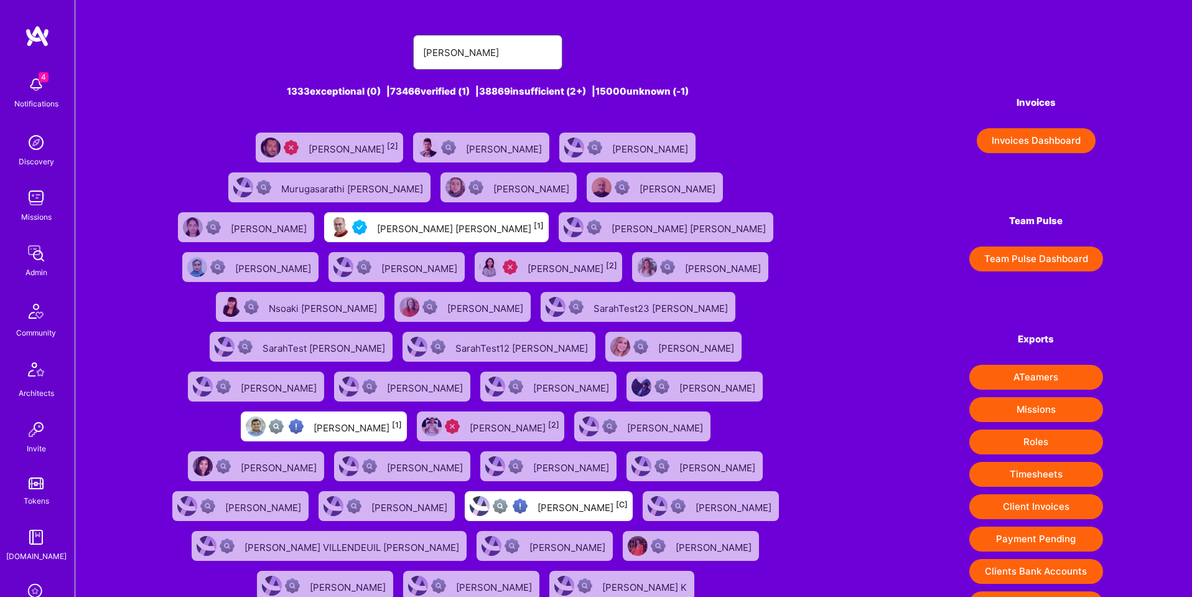
type input "sarahjanemills@gmail.com"
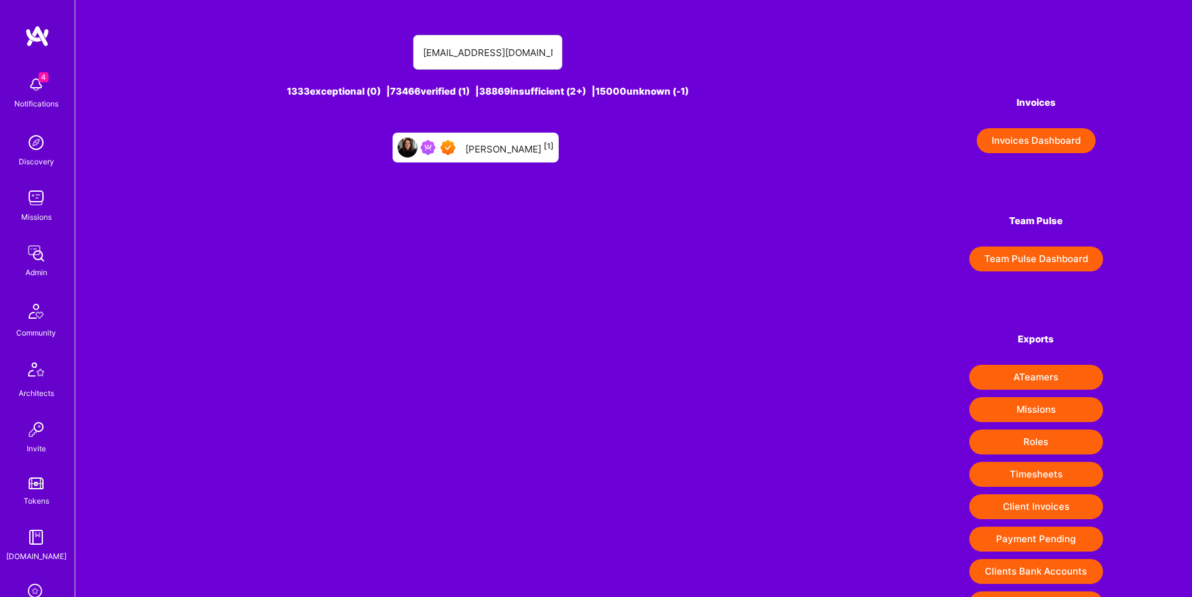
click at [494, 154] on div "Sarah Mills [1]" at bounding box center [509, 147] width 88 height 16
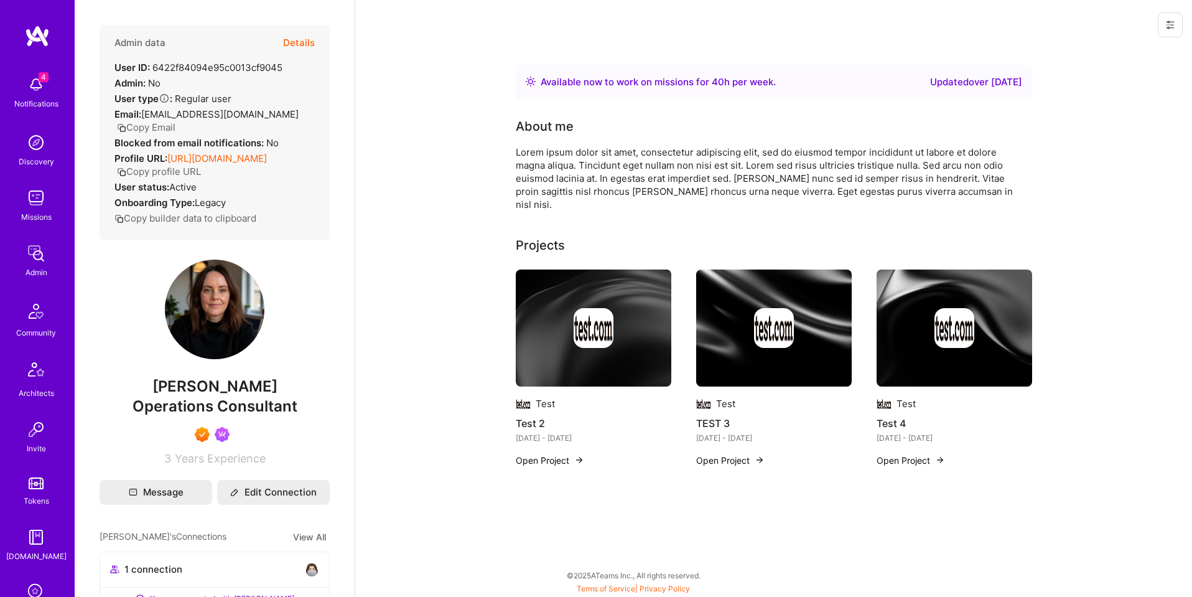
click at [1173, 29] on icon at bounding box center [1170, 25] width 10 height 10
click at [1116, 50] on button "Login as Sarah" at bounding box center [1116, 53] width 131 height 32
